Goal: Information Seeking & Learning: Learn about a topic

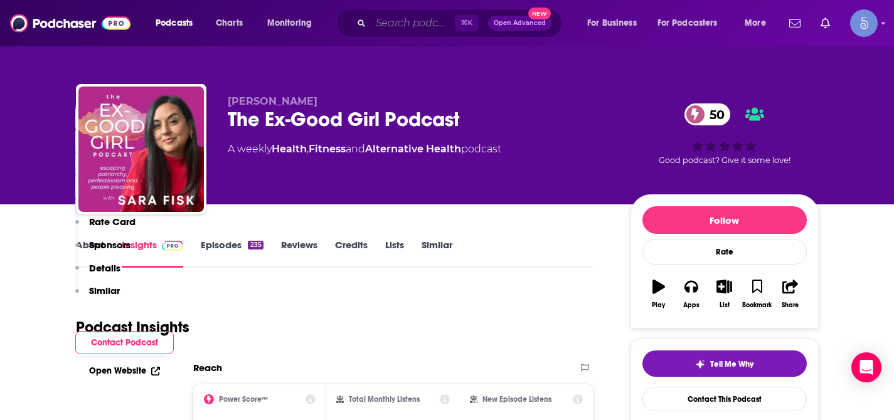
click at [426, 30] on input "Search podcasts, credits, & more..." at bounding box center [413, 23] width 84 height 20
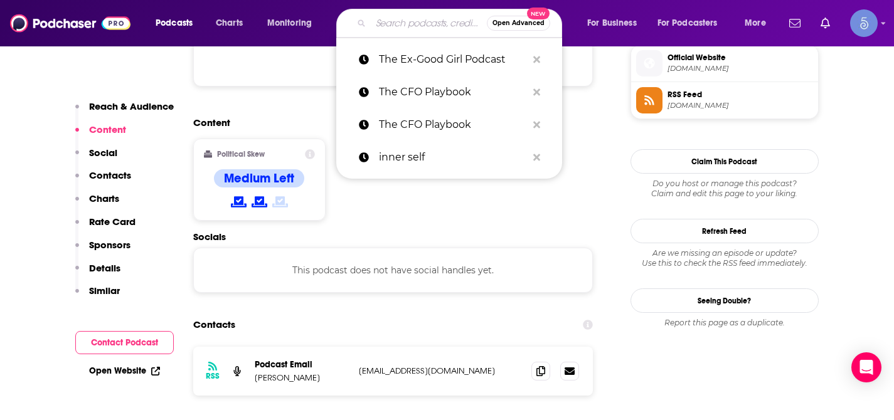
paste input "IGNITE Her Mind | The Marketing & Mindset Show to Grow Your Business"
type input "IGNITE Her Mind | The Marketing & Mindset Show to Grow Your Business"
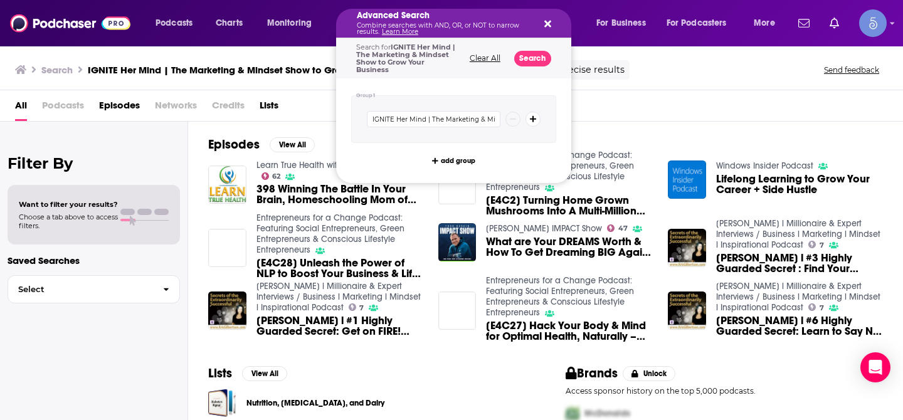
click at [416, 23] on p "Combine searches with AND, OR, or NOT to narrow results. Learn More" at bounding box center [444, 29] width 174 height 13
click at [549, 24] on icon "Search podcasts, credits, & more..." at bounding box center [547, 24] width 7 height 10
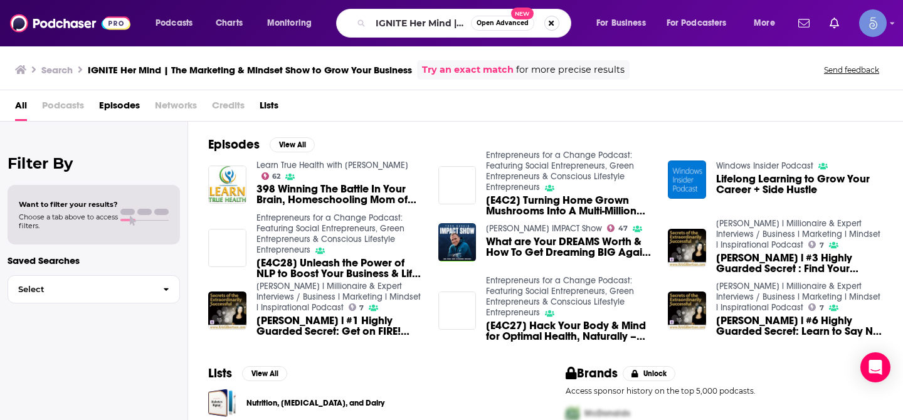
click at [552, 25] on button "Search podcasts, credits, & more..." at bounding box center [551, 23] width 15 height 15
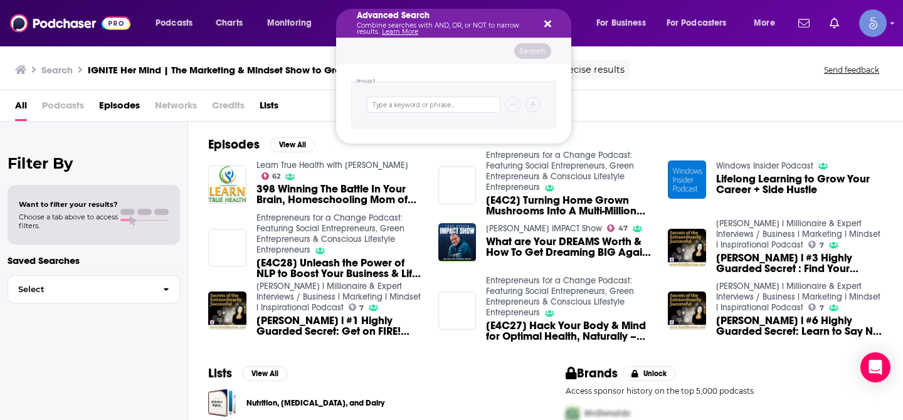
click at [547, 24] on icon "Search podcasts, credits, & more..." at bounding box center [547, 24] width 7 height 7
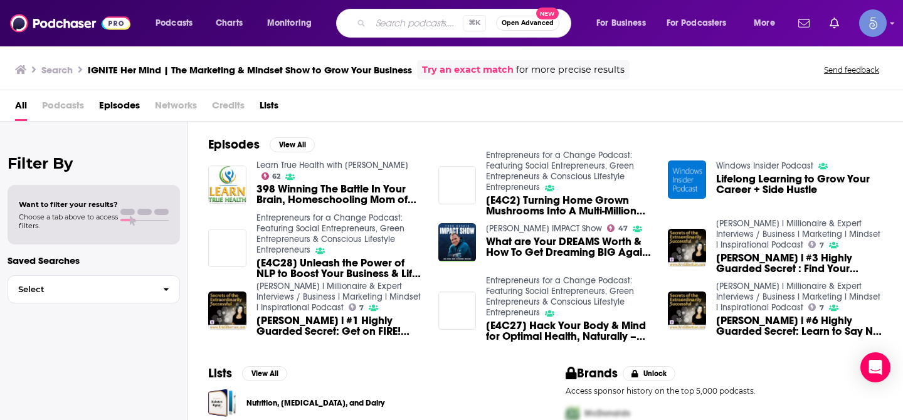
click at [399, 21] on input "Search podcasts, credits, & more..." at bounding box center [417, 23] width 92 height 20
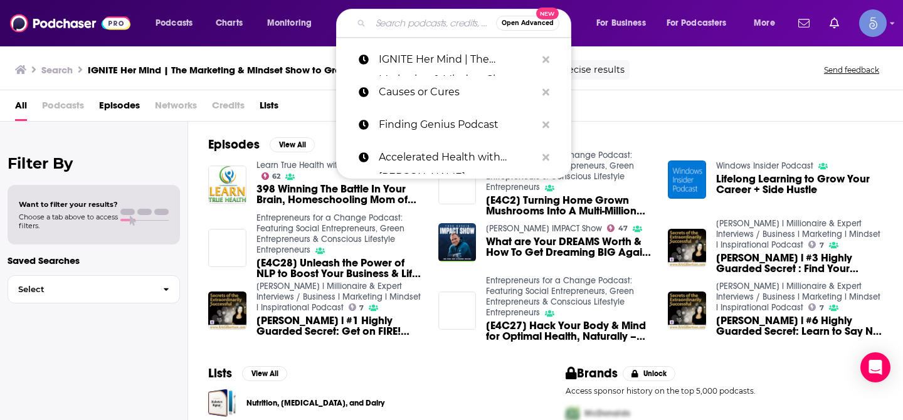
paste input "Content Sells: Attract, Convert & Keep Your Ideal Clients with Content Marketin…"
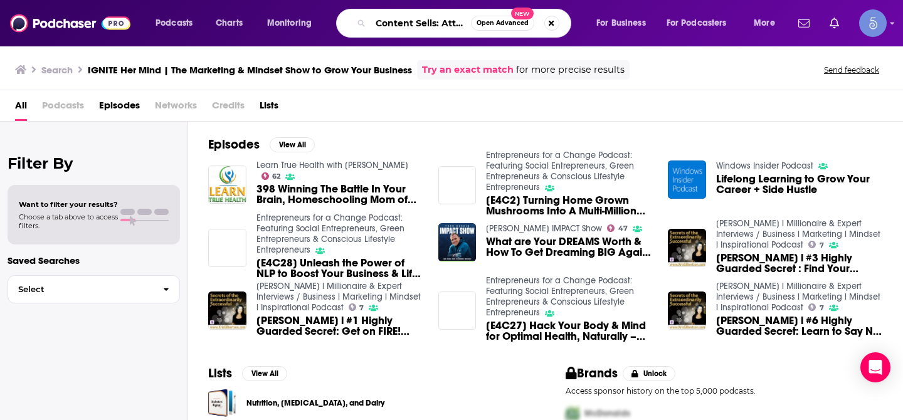
scroll to position [0, 335]
type input "Content Sells: Attract, Convert & Keep Your Ideal Clients with Content Marketin…"
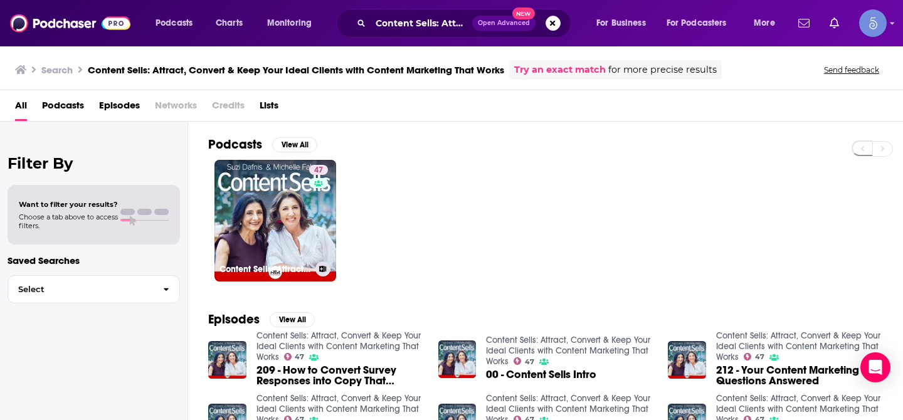
click at [295, 196] on link "47 Content Sells: Attract, Convert & Keep Your Ideal Clients with Content Marke…" at bounding box center [275, 221] width 122 height 122
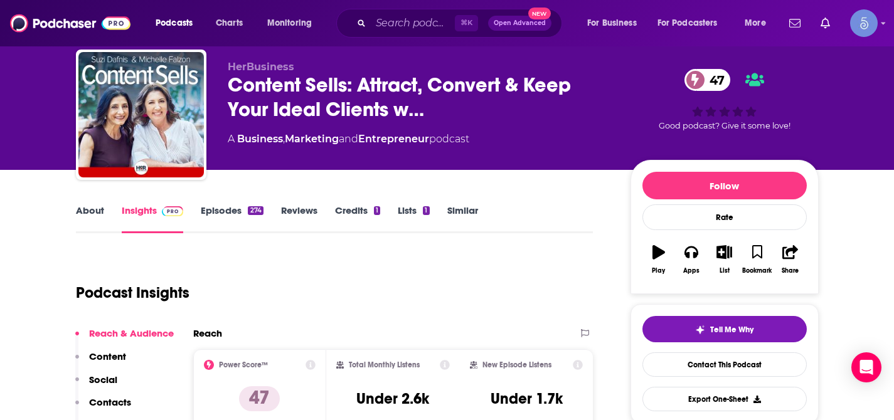
scroll to position [45, 0]
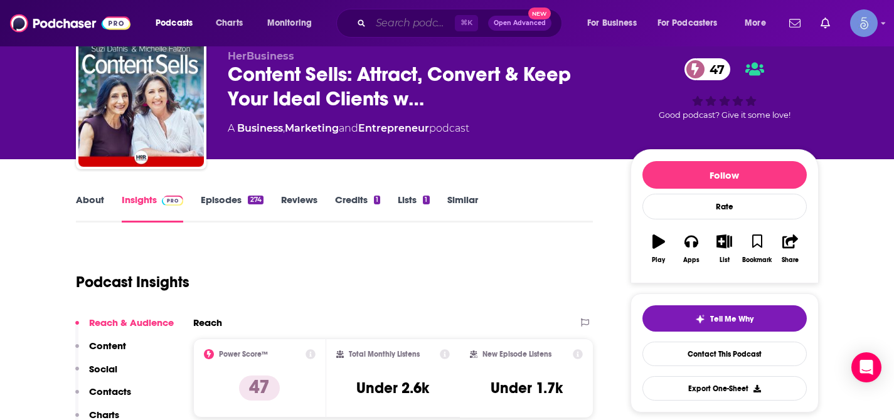
click at [419, 25] on input "Search podcasts, credits, & more..." at bounding box center [413, 23] width 84 height 20
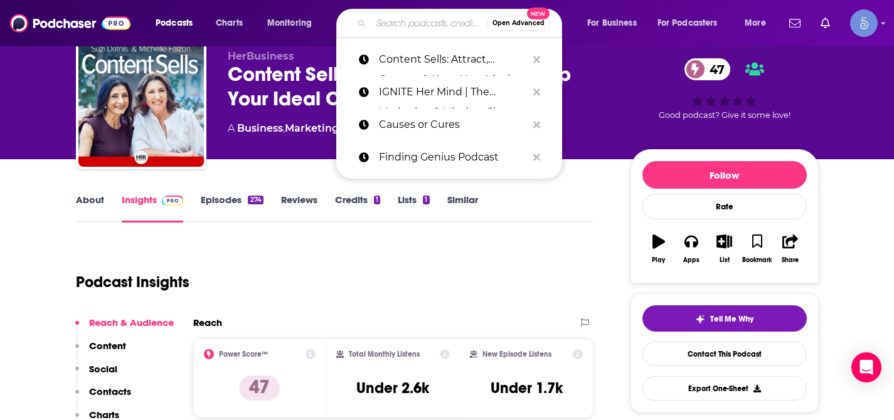
paste input "The Marketing Mentor Podcast,[PERSON_NAME],Prospect,"In the Marketing Mentor po…"
type input "The Marketing Mentor Podcast,[PERSON_NAME],Prospect,"In the Marketing Mentor po…"
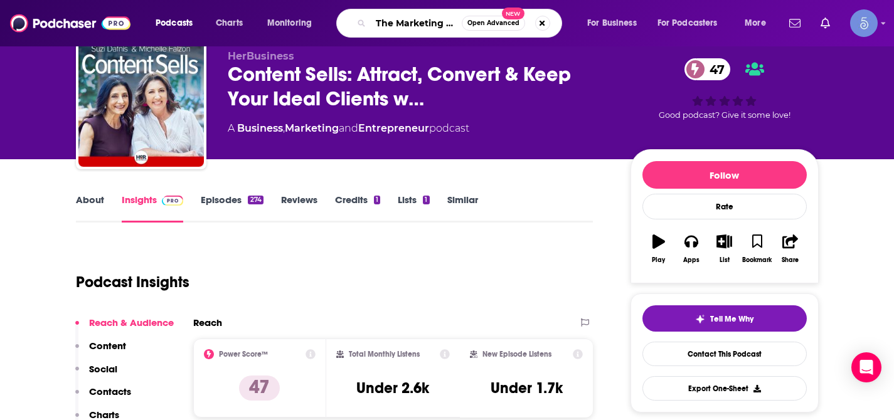
scroll to position [0, 317]
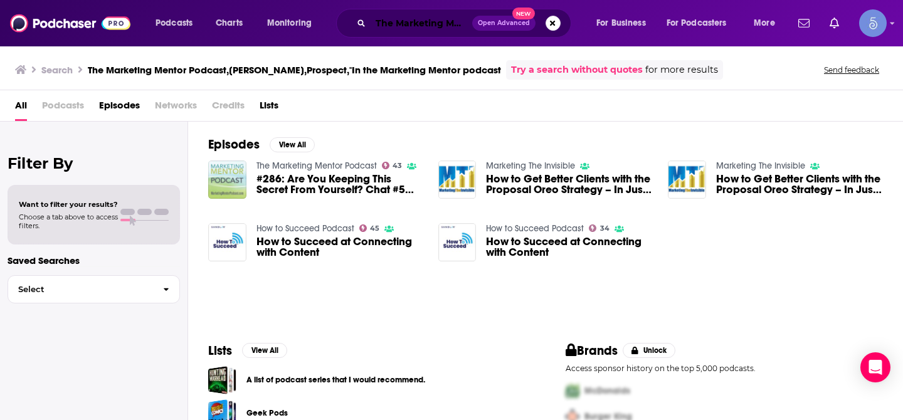
click at [446, 26] on input "The Marketing Mentor Podcast,[PERSON_NAME],Prospect,"In the Marketing Mentor po…" at bounding box center [422, 23] width 102 height 20
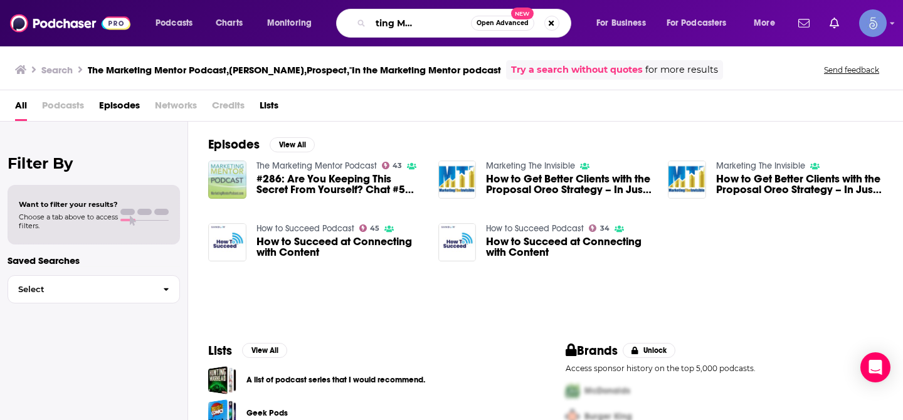
scroll to position [0, 98]
drag, startPoint x: 420, startPoint y: 23, endPoint x: 509, endPoint y: 36, distance: 89.4
click at [509, 36] on div "The Marketing Mentor Podcast,[PERSON_NAME],Prospect,"In the Marketing Mentor po…" at bounding box center [453, 23] width 235 height 29
type input "The Marketing Mentor Podcast"
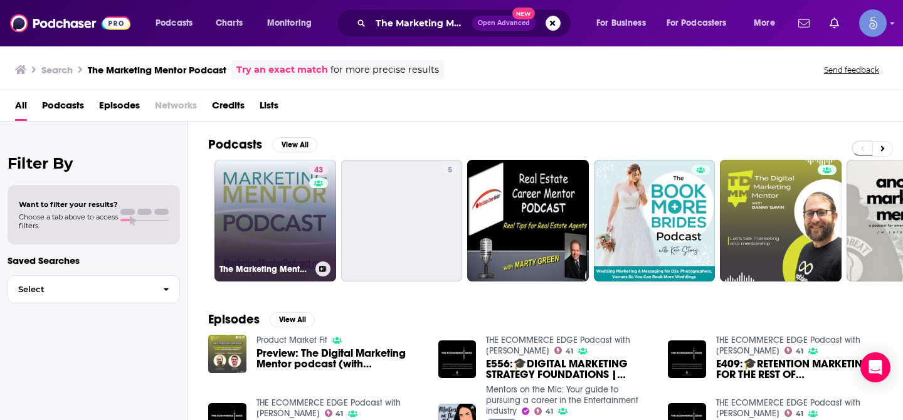
click at [286, 225] on link "43 The Marketing Mentor Podcast" at bounding box center [275, 221] width 122 height 122
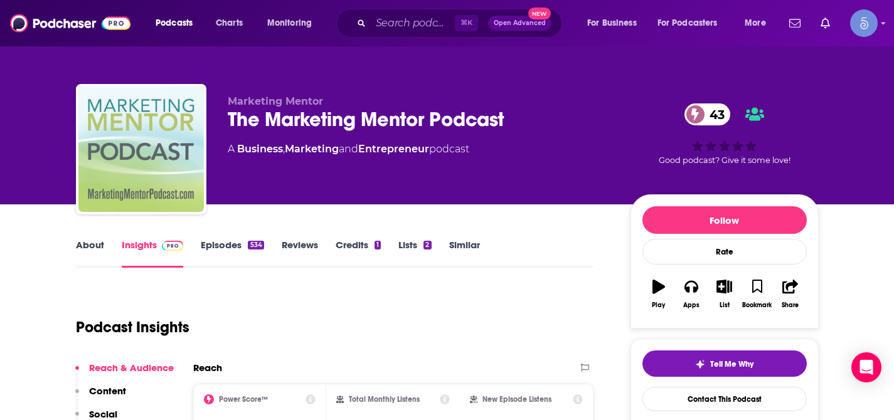
scroll to position [261, 0]
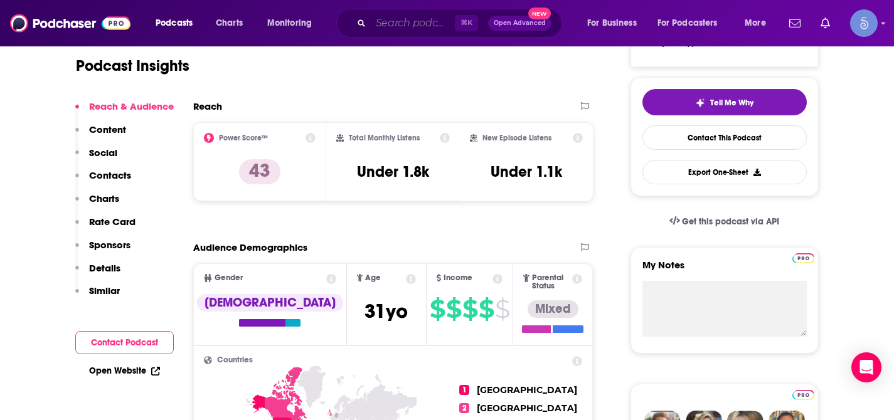
click at [394, 26] on input "Search podcasts, credits, & more..." at bounding box center [413, 23] width 84 height 20
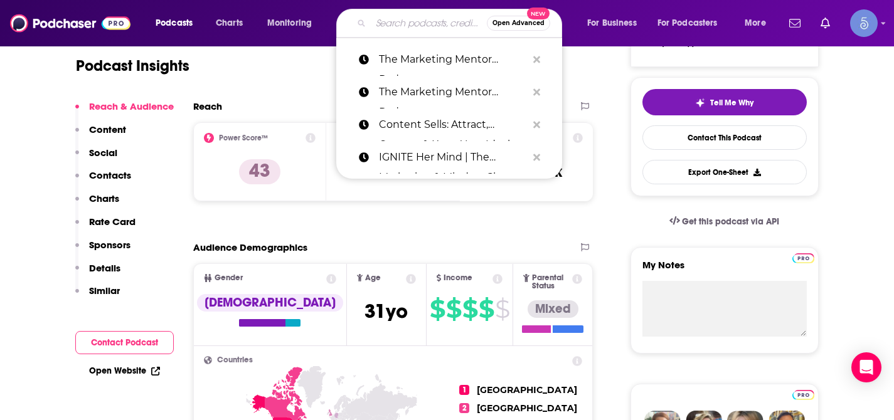
paste input "Agency Nation Radio"
type input "Agency Nation Radio"
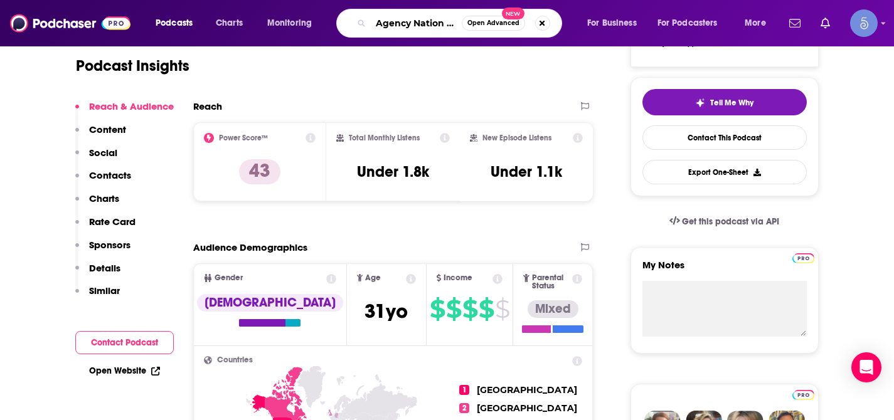
scroll to position [0, 18]
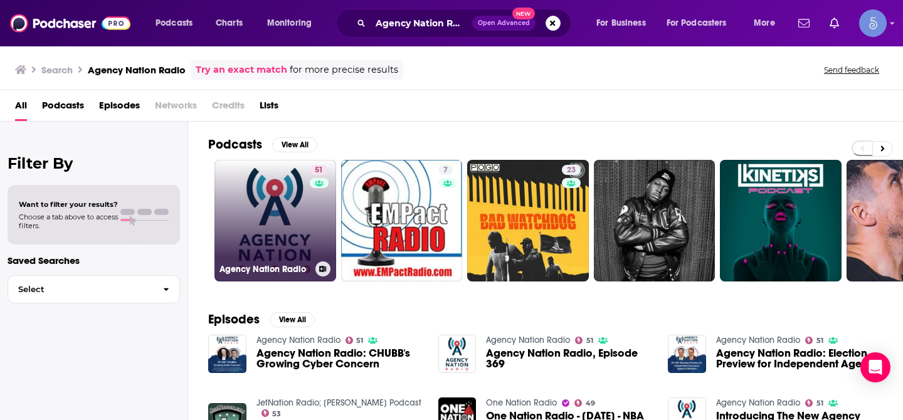
click at [269, 193] on link "51 Agency Nation Radio" at bounding box center [275, 221] width 122 height 122
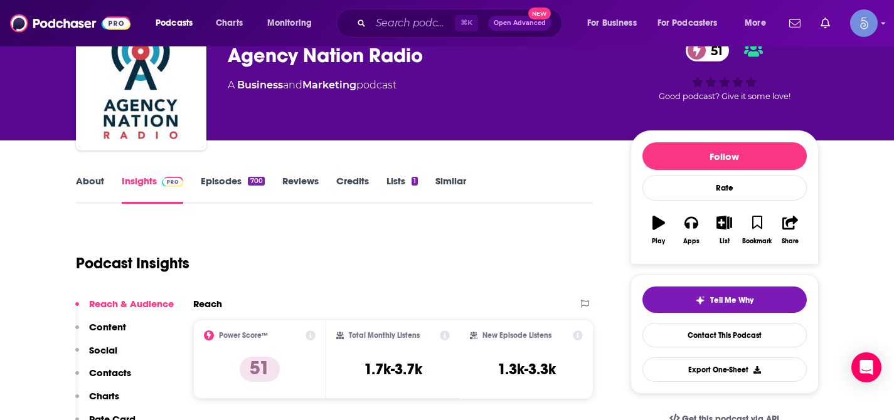
scroll to position [56, 0]
